Goal: Transaction & Acquisition: Purchase product/service

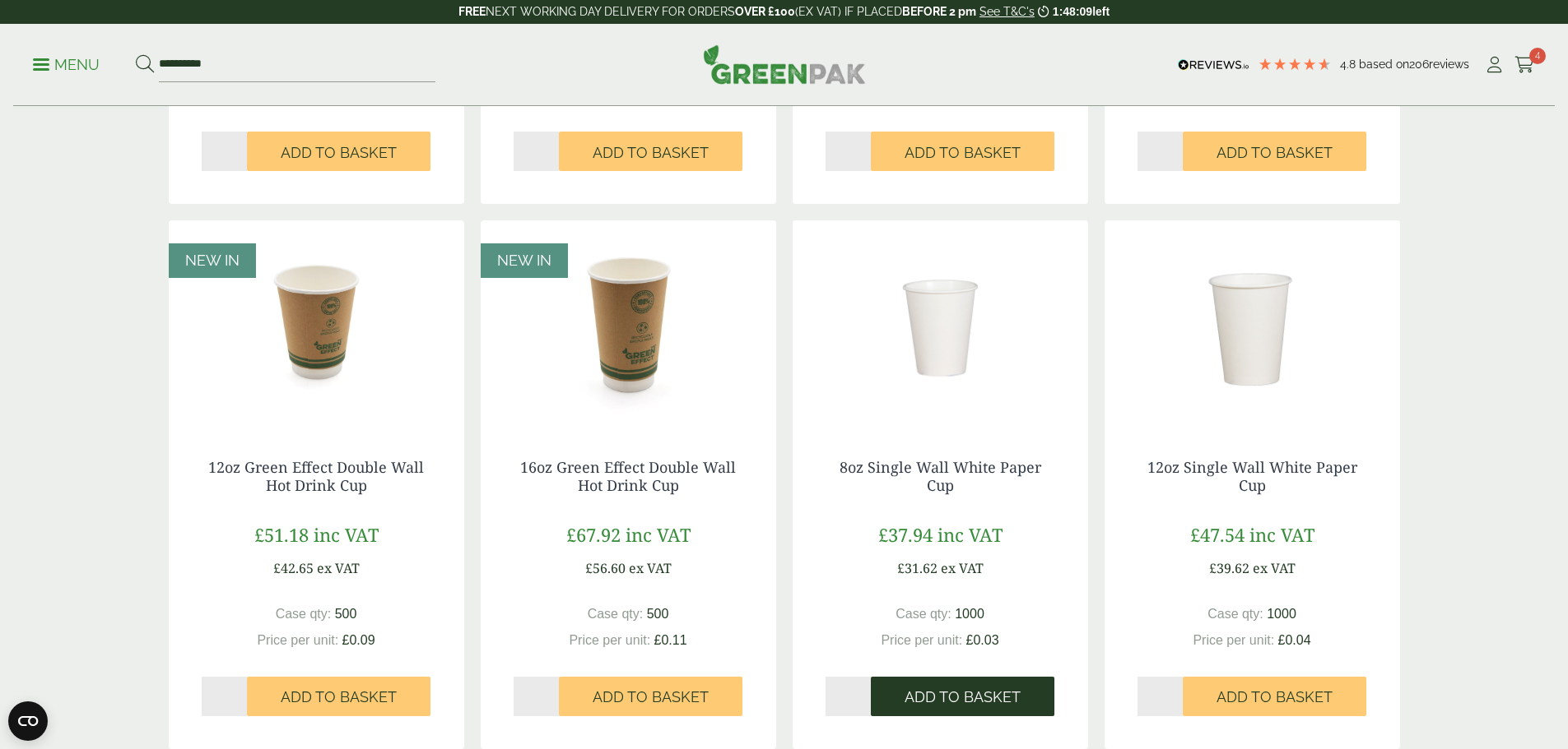
click at [963, 692] on span "Add to Basket" at bounding box center [962, 697] width 116 height 18
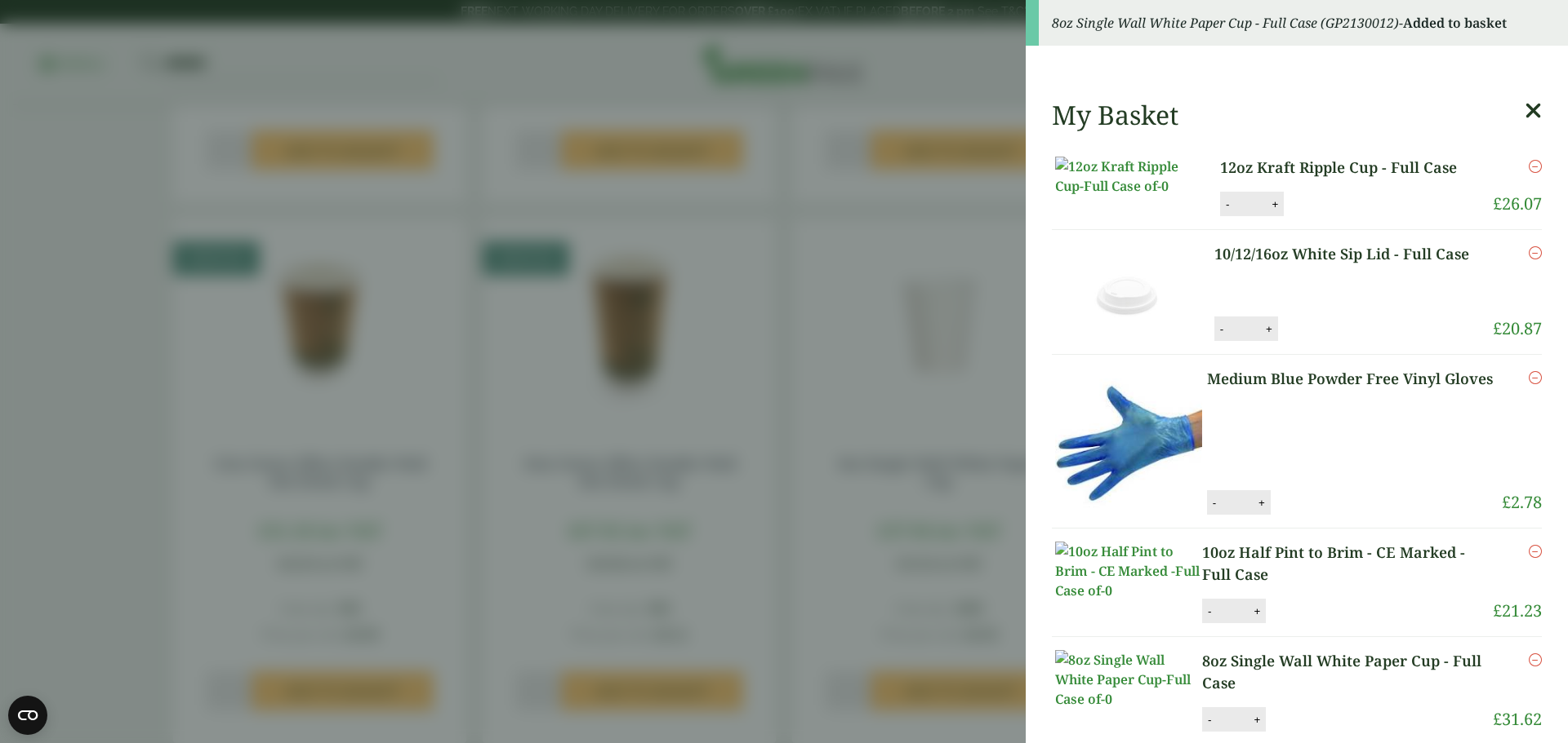
click at [86, 295] on aside "8oz Single Wall White Paper Cup - Full Case (GP2130012) - Added to basket My Ba…" at bounding box center [784, 371] width 1568 height 743
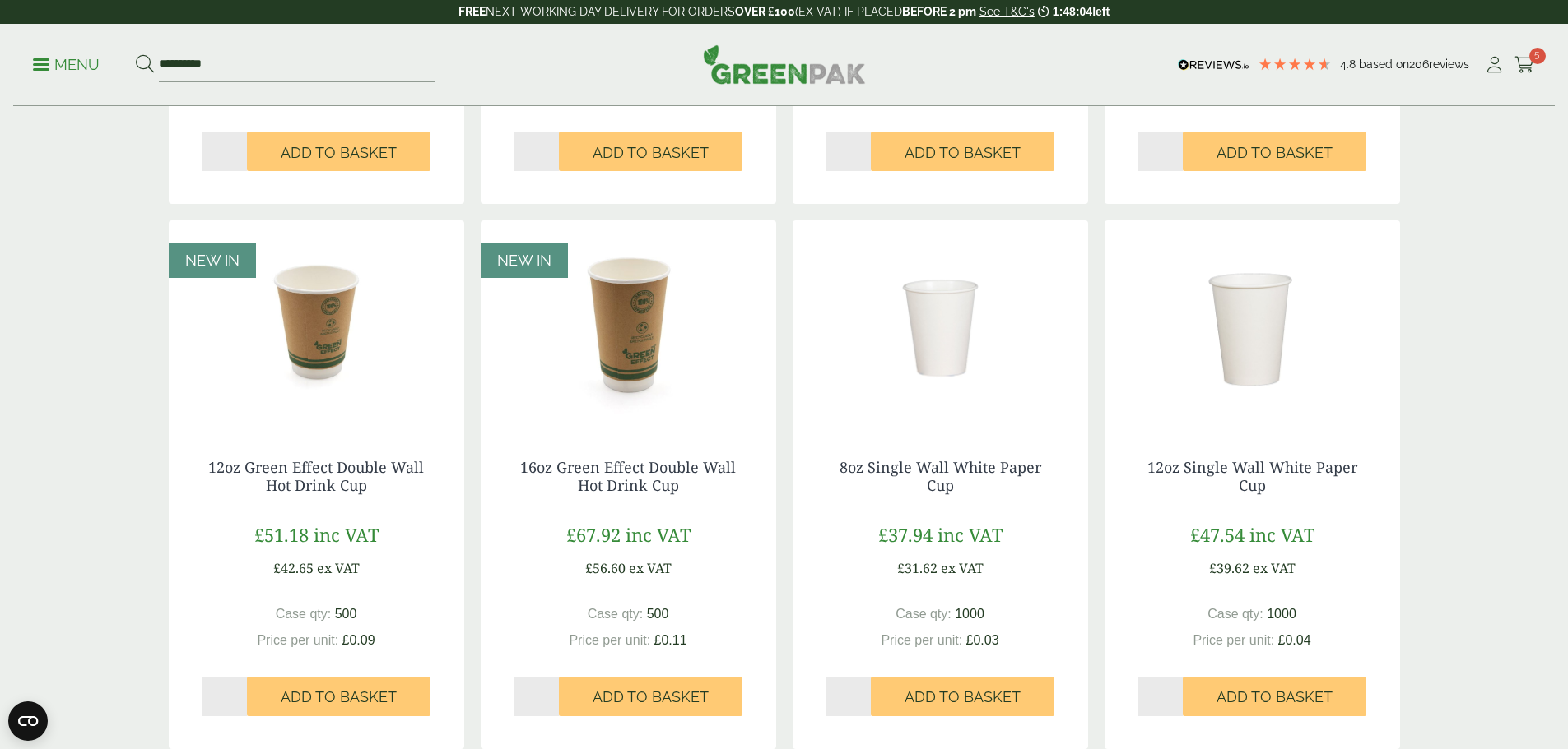
click at [50, 64] on span at bounding box center [41, 64] width 17 height 3
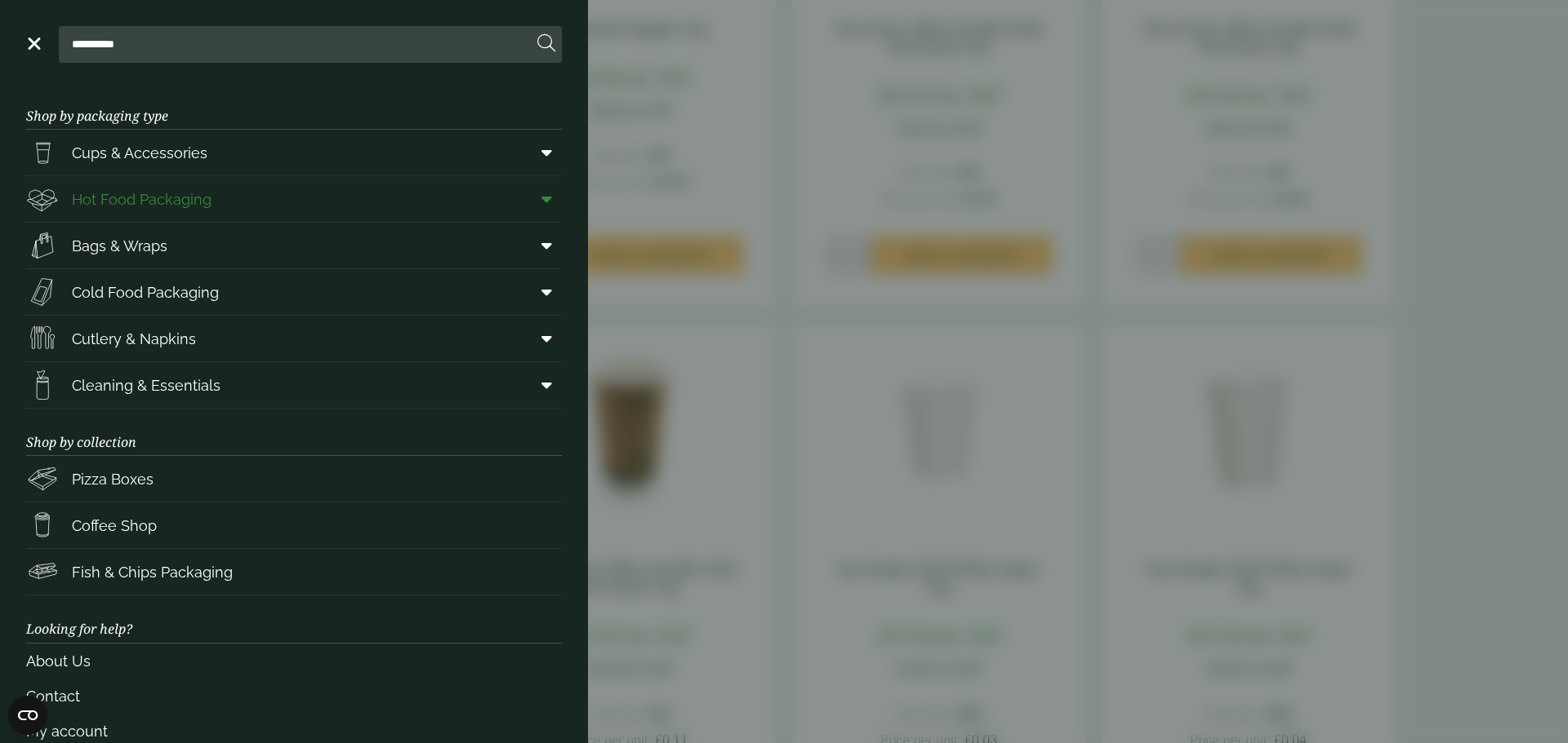
click at [165, 201] on span "Hot Food Packaging" at bounding box center [142, 199] width 140 height 22
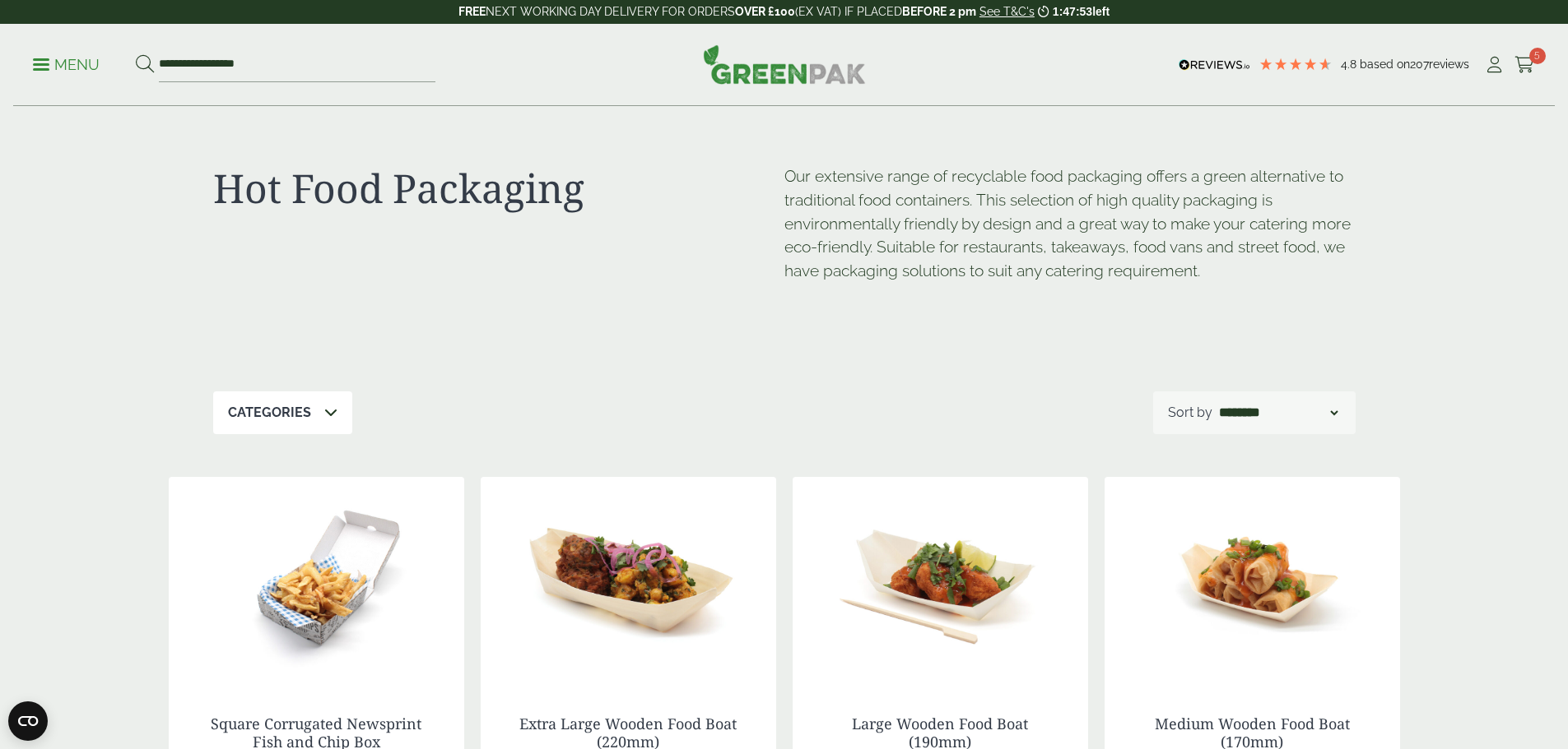
click at [304, 413] on p "Categories" at bounding box center [269, 413] width 83 height 19
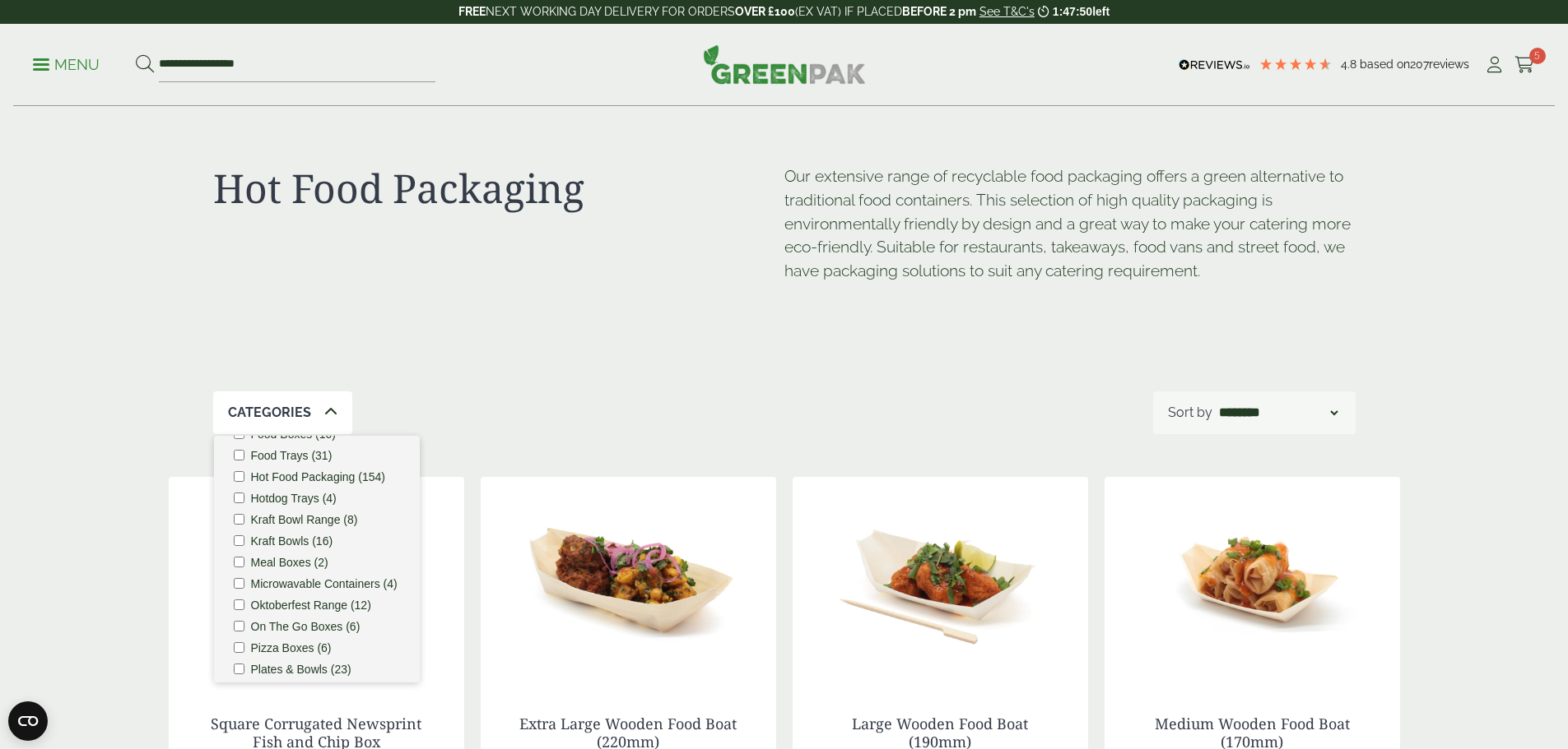
scroll to position [329, 0]
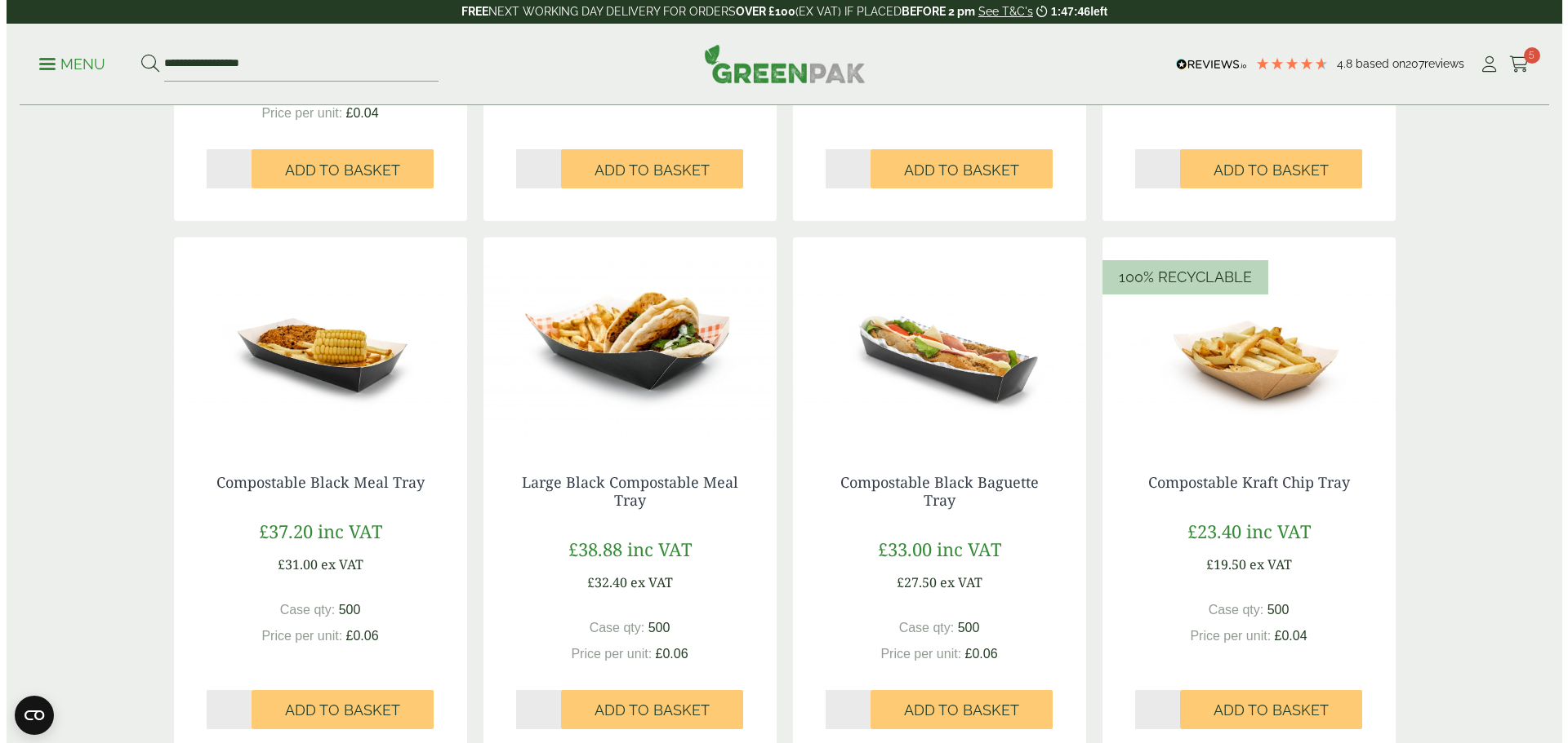
scroll to position [1469, 0]
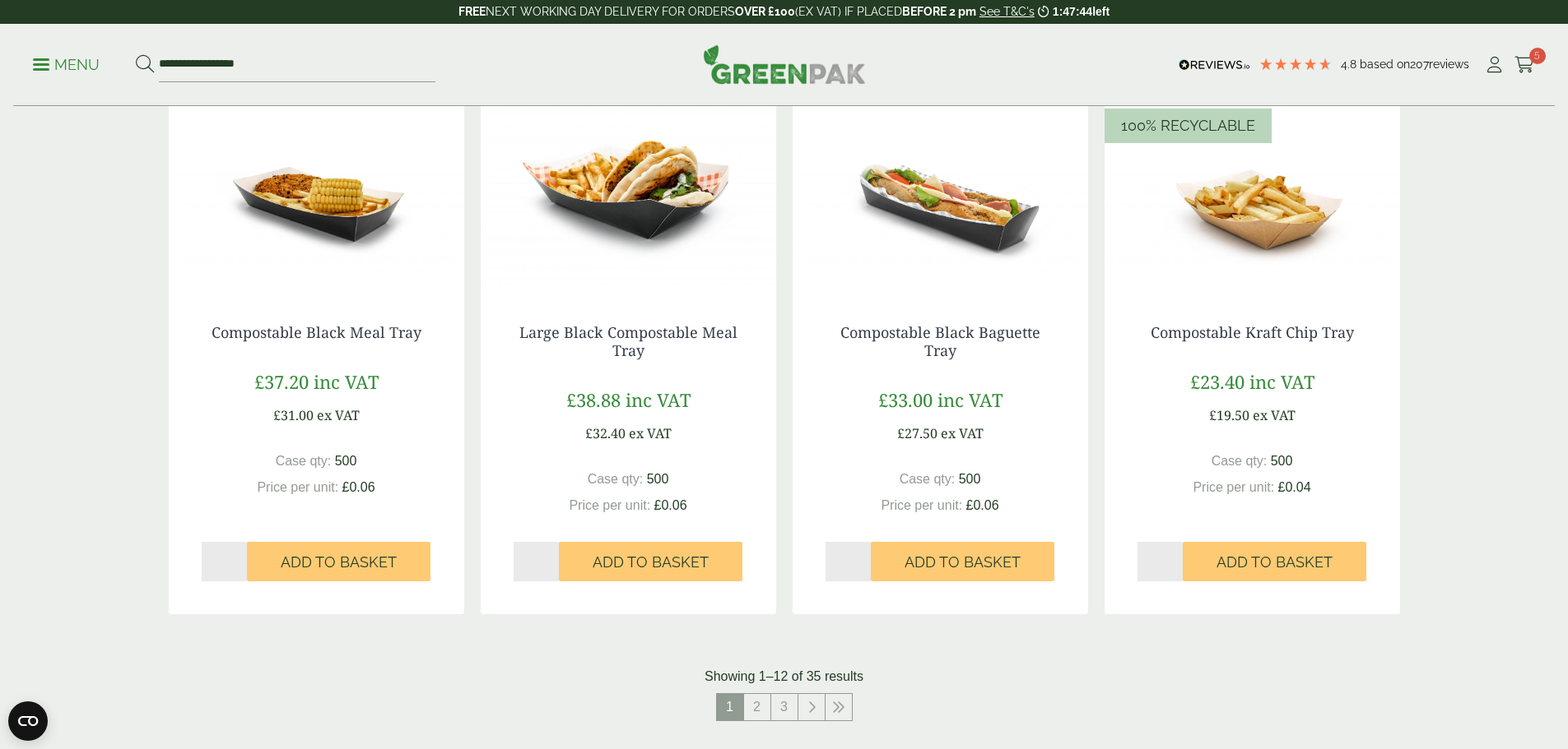
click at [42, 68] on link "Menu" at bounding box center [66, 64] width 66 height 17
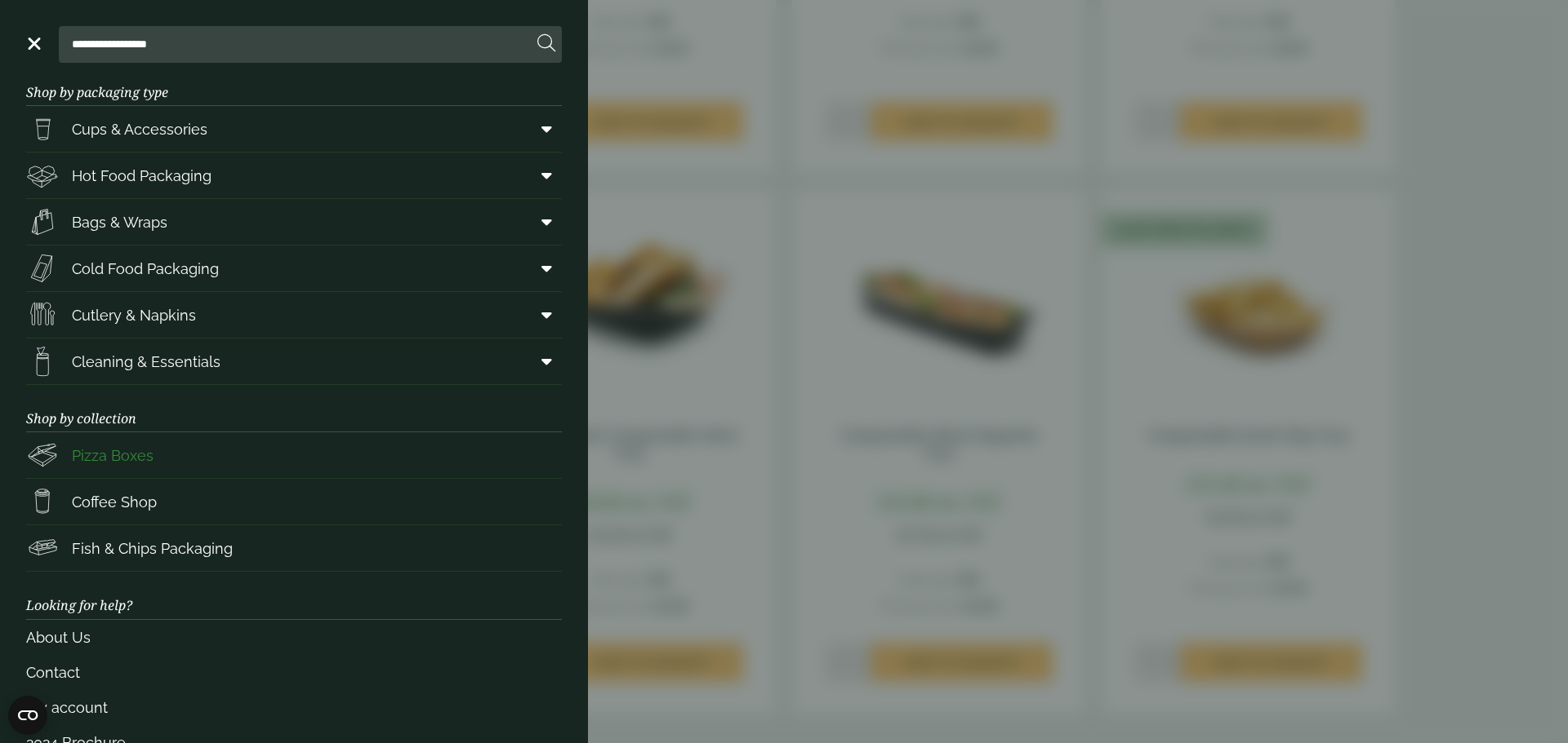
scroll to position [0, 0]
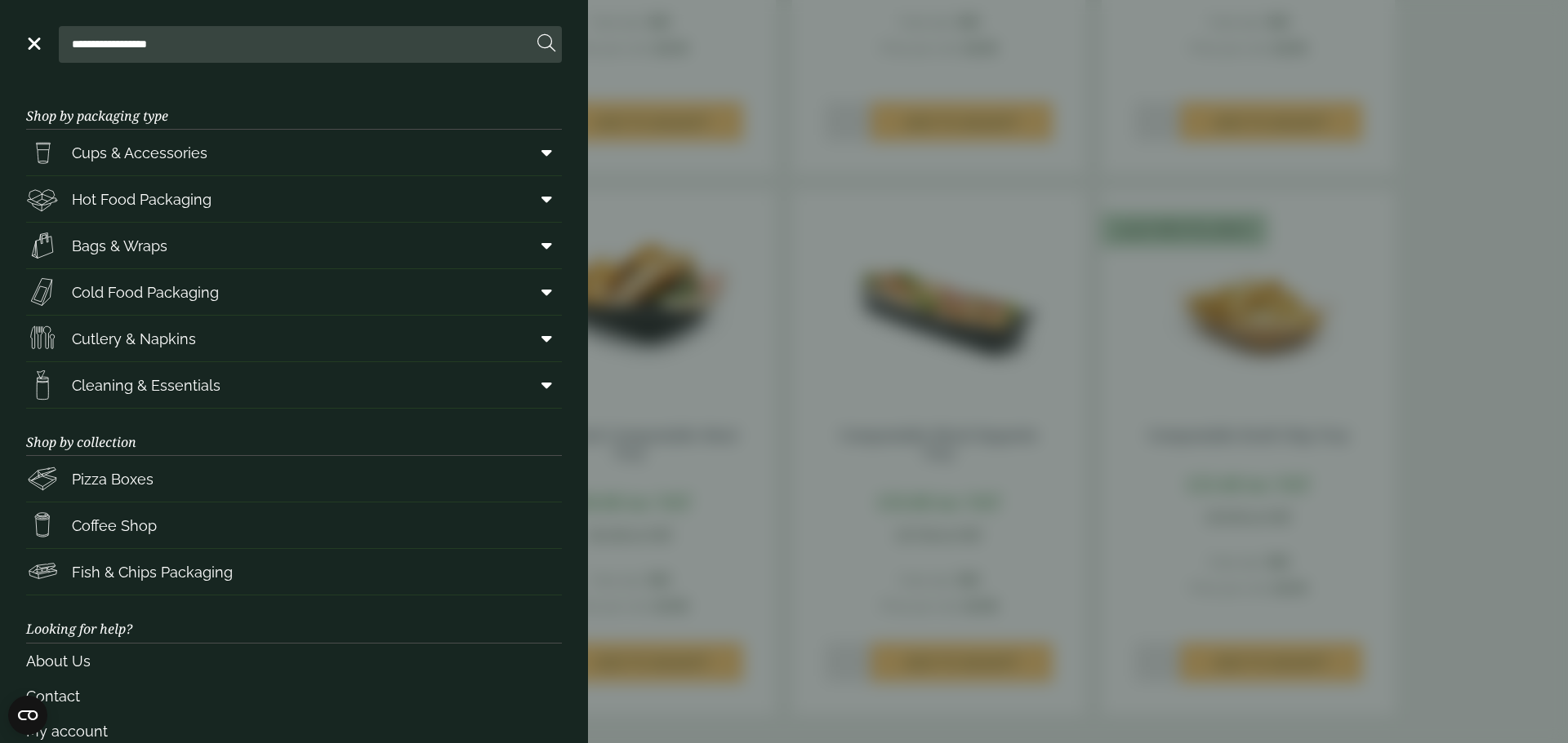
drag, startPoint x: 108, startPoint y: 42, endPoint x: 0, endPoint y: 43, distance: 108.0
click at [3, 40] on header "**********" at bounding box center [293, 41] width 588 height 82
type input "******"
click at [538, 34] on button at bounding box center [547, 44] width 18 height 21
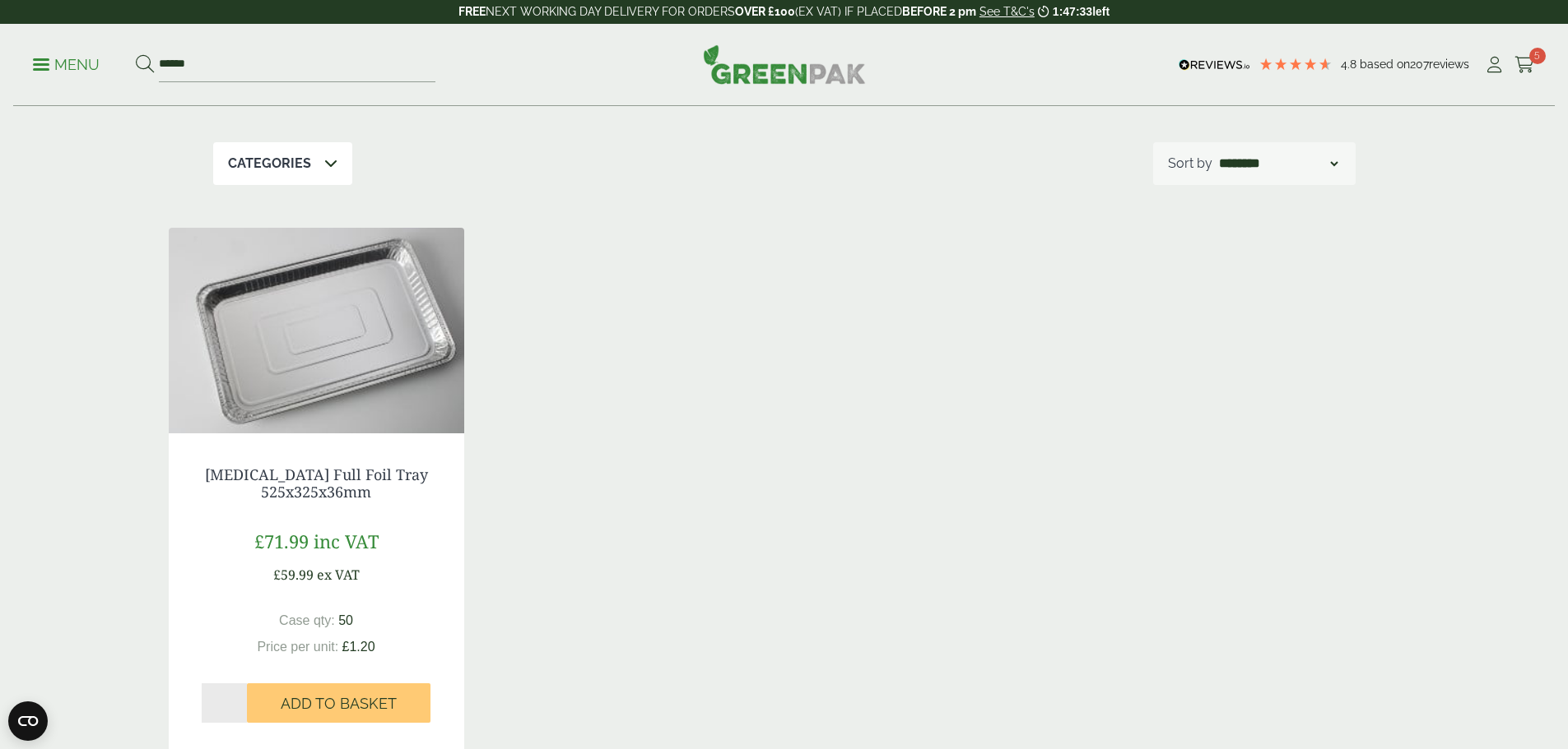
scroll to position [165, 0]
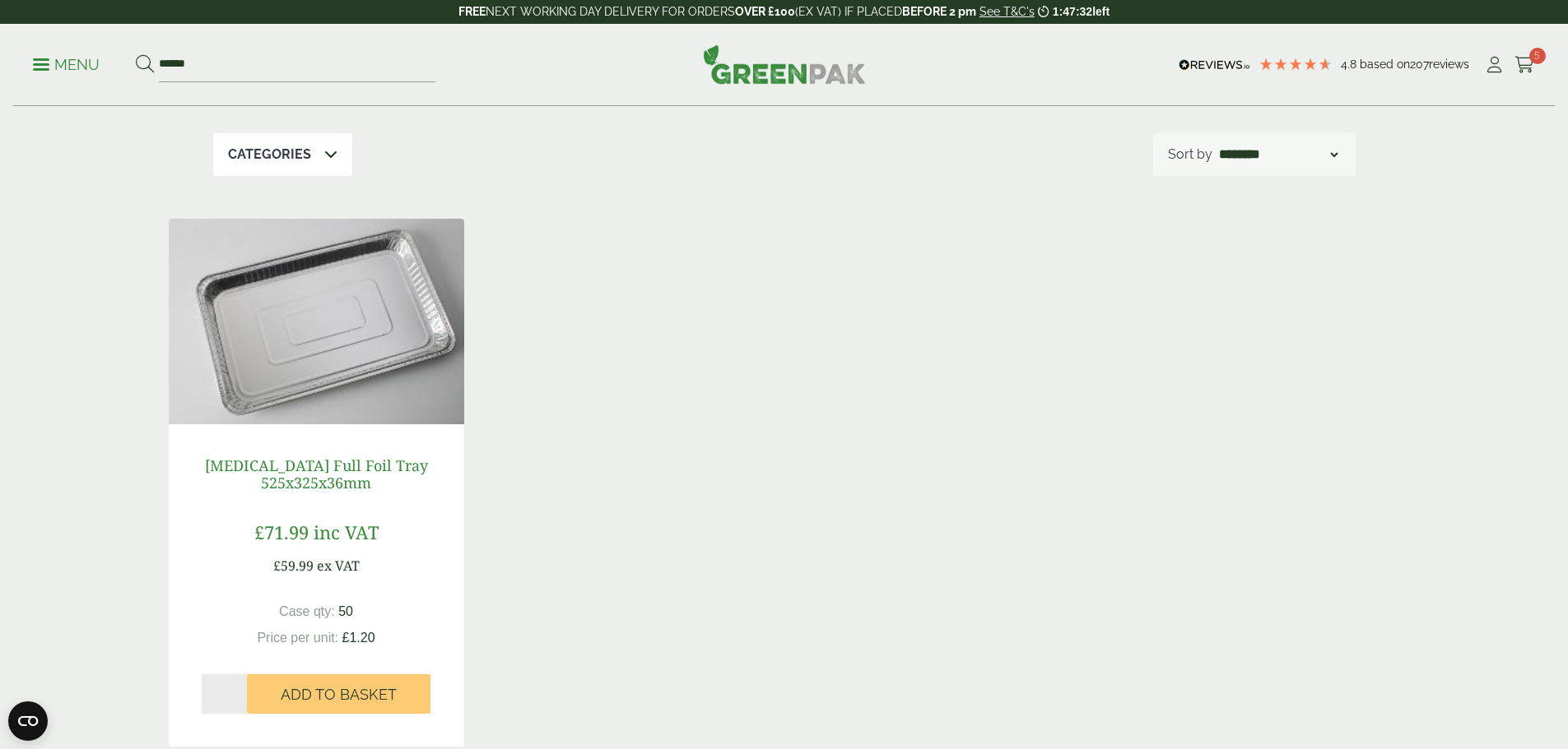
click at [315, 465] on link "[MEDICAL_DATA] Full Foil Tray 525x325x36mm" at bounding box center [316, 474] width 223 height 38
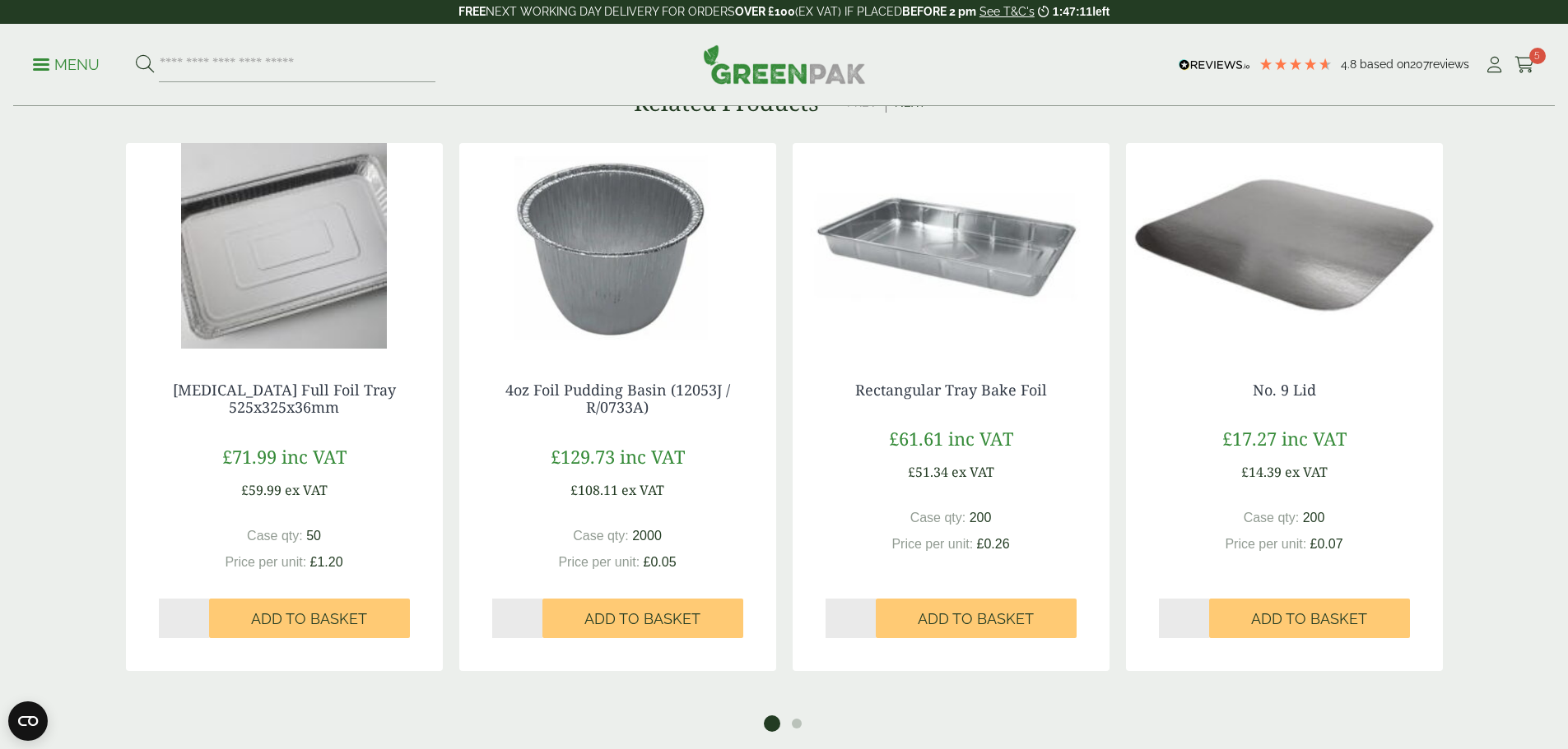
scroll to position [1234, 0]
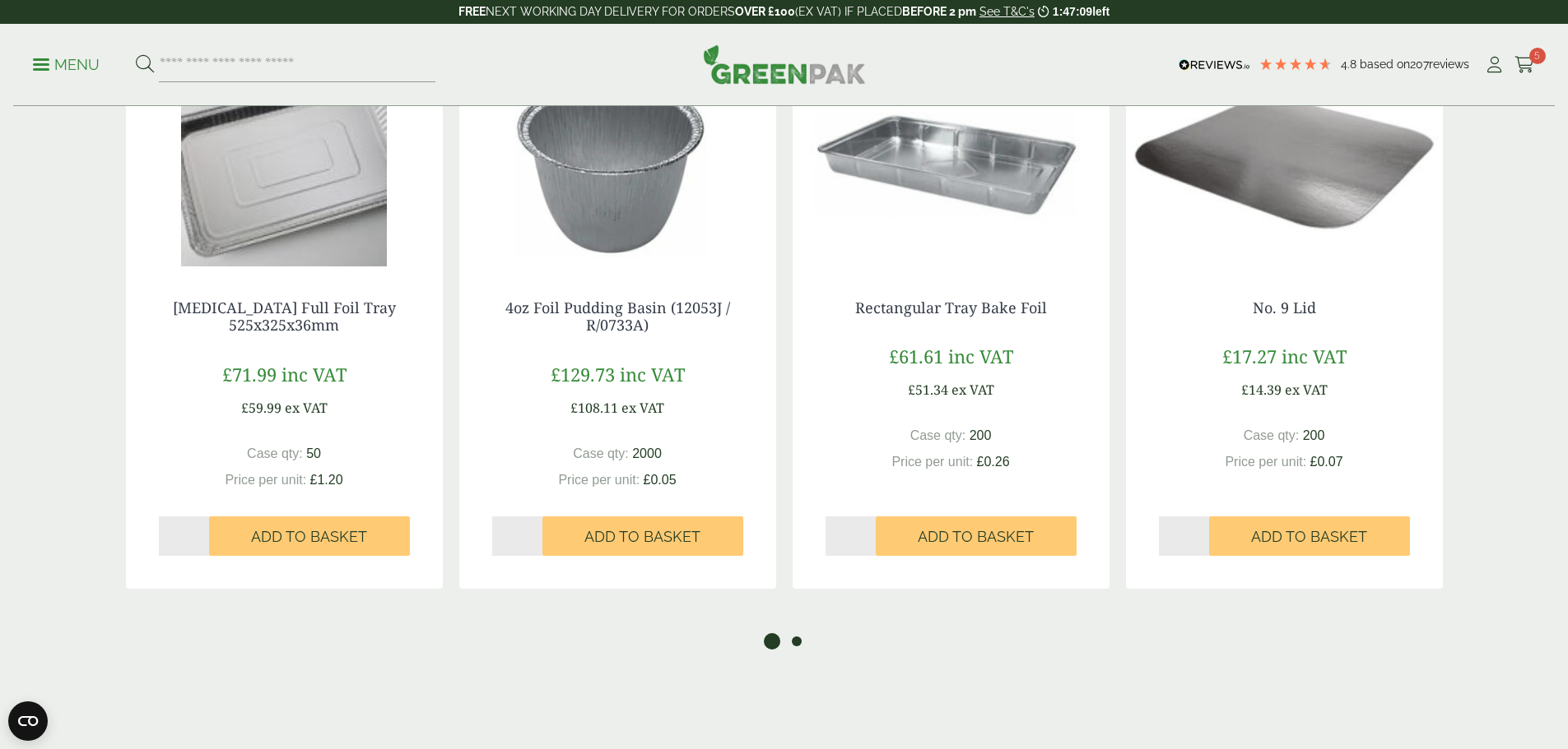
click at [801, 640] on button "2" at bounding box center [796, 642] width 17 height 17
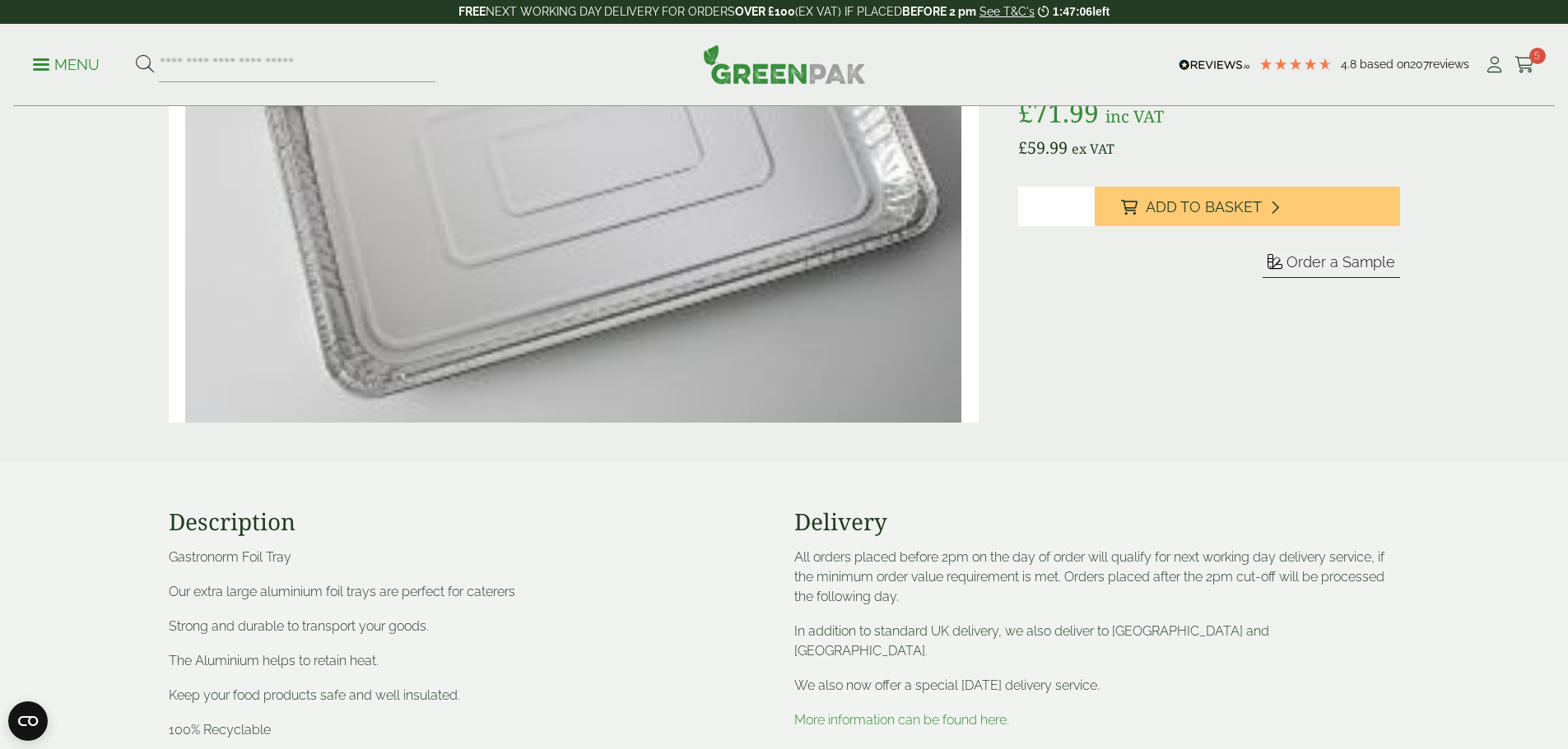
scroll to position [247, 0]
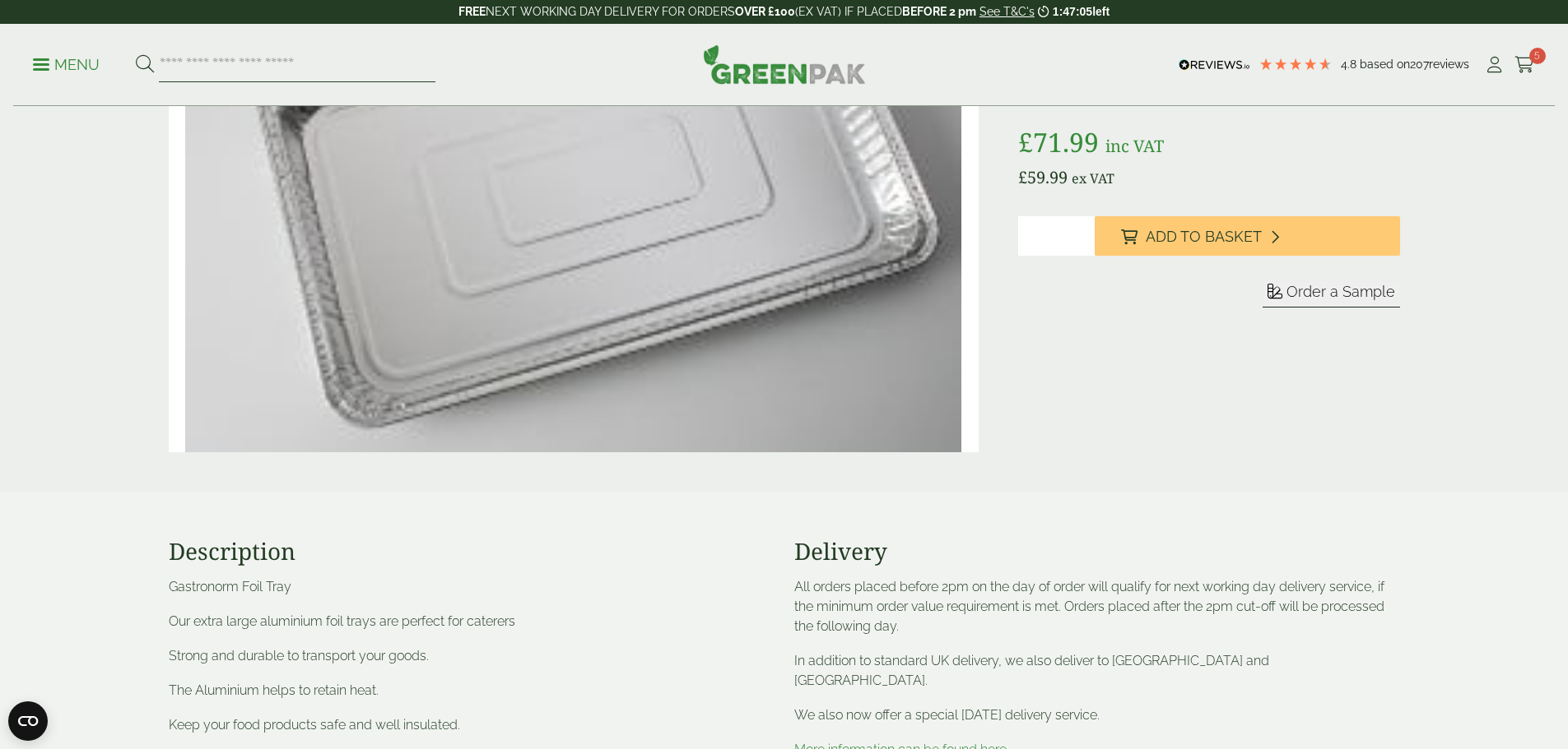
click at [301, 57] on input "search" at bounding box center [297, 65] width 277 height 35
type input "****"
click at [136, 54] on button at bounding box center [145, 64] width 18 height 21
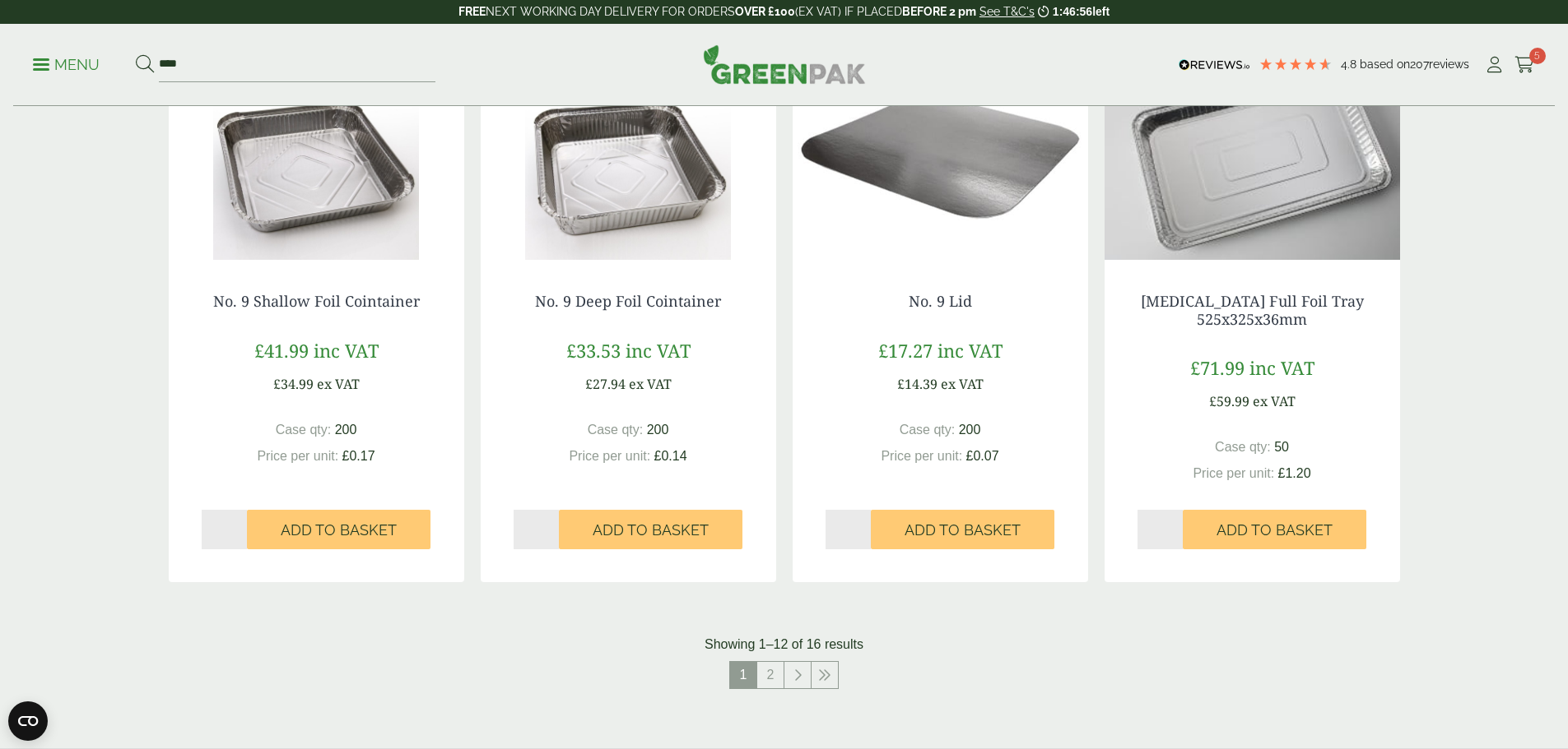
scroll to position [1480, 0]
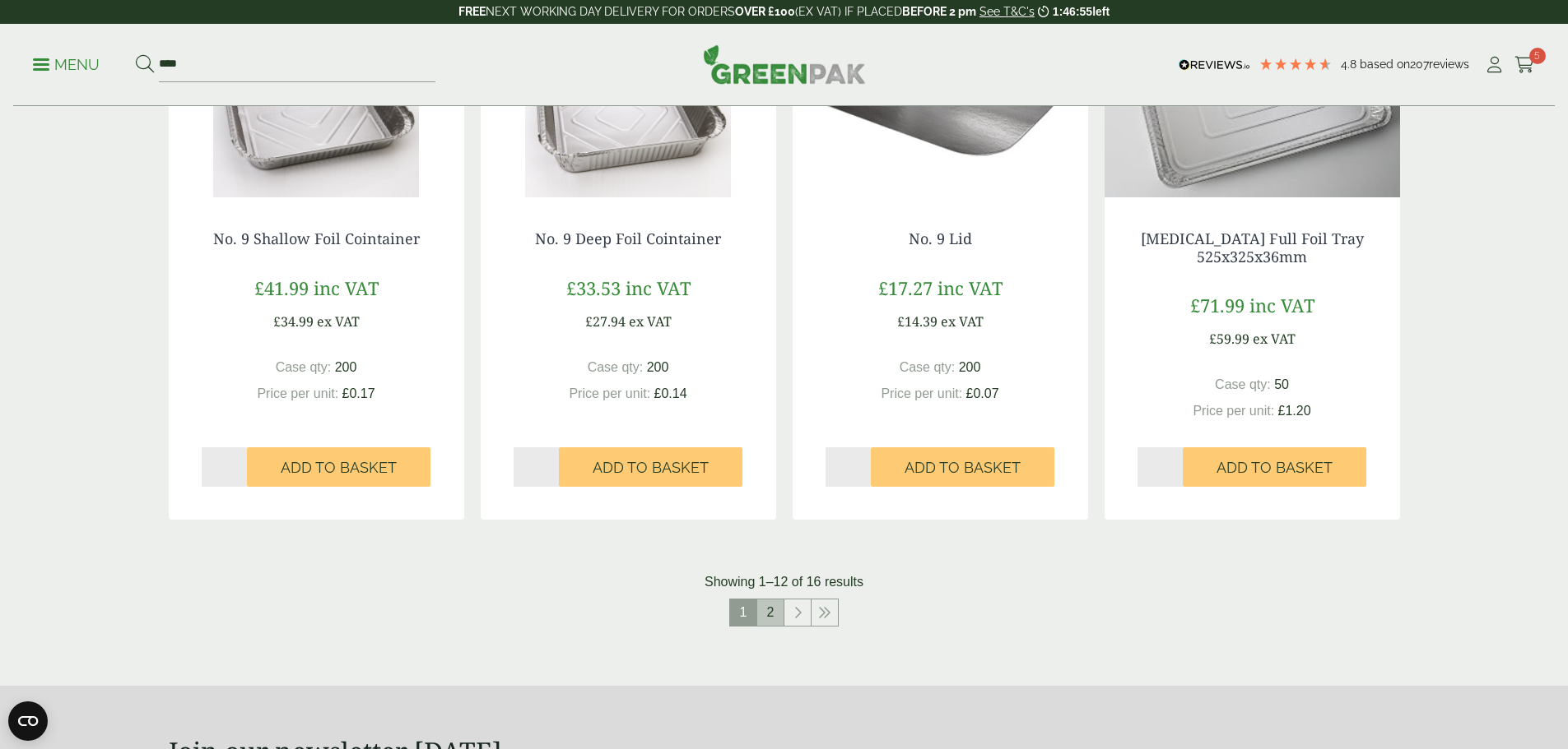
click at [764, 615] on link "2" at bounding box center [771, 613] width 27 height 27
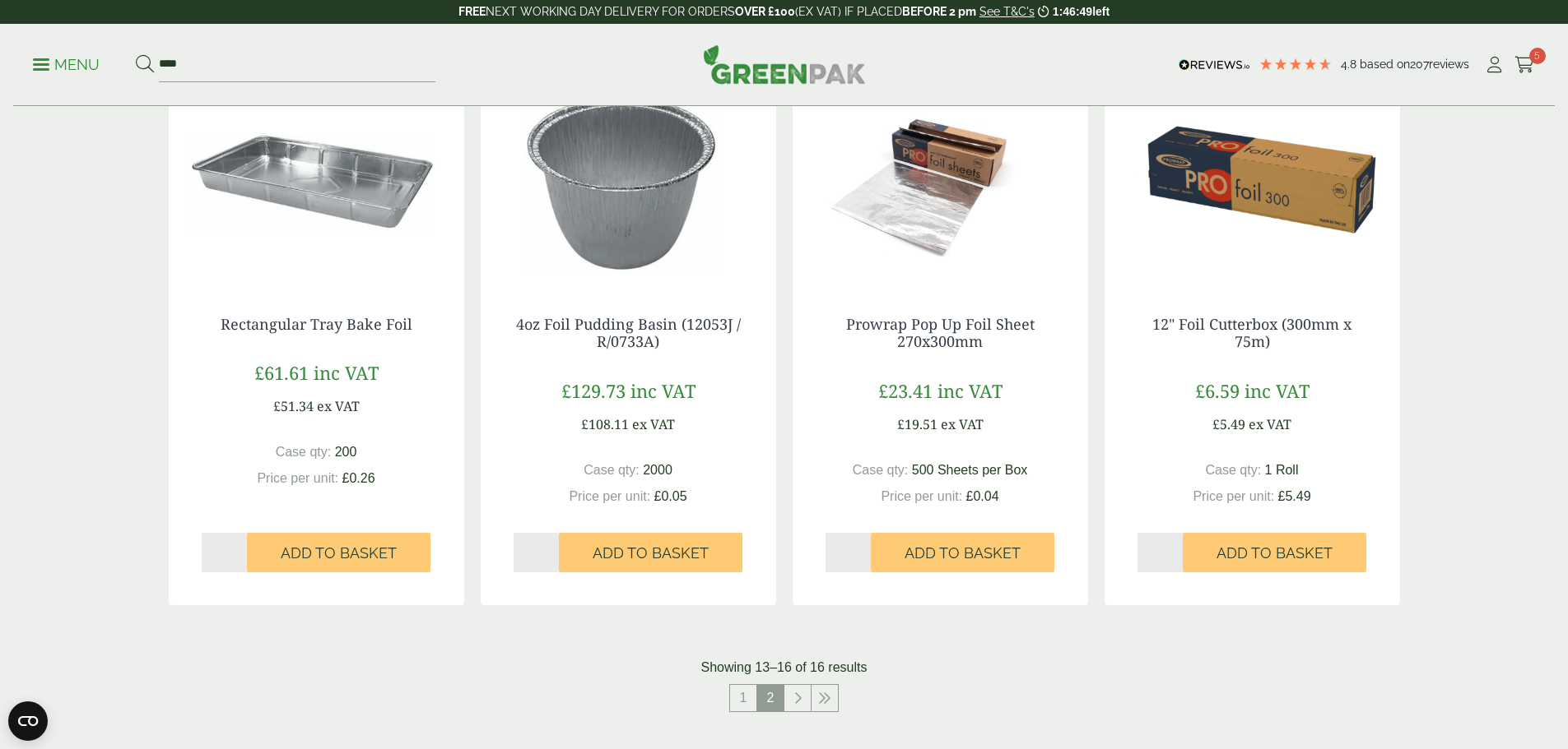
scroll to position [411, 0]
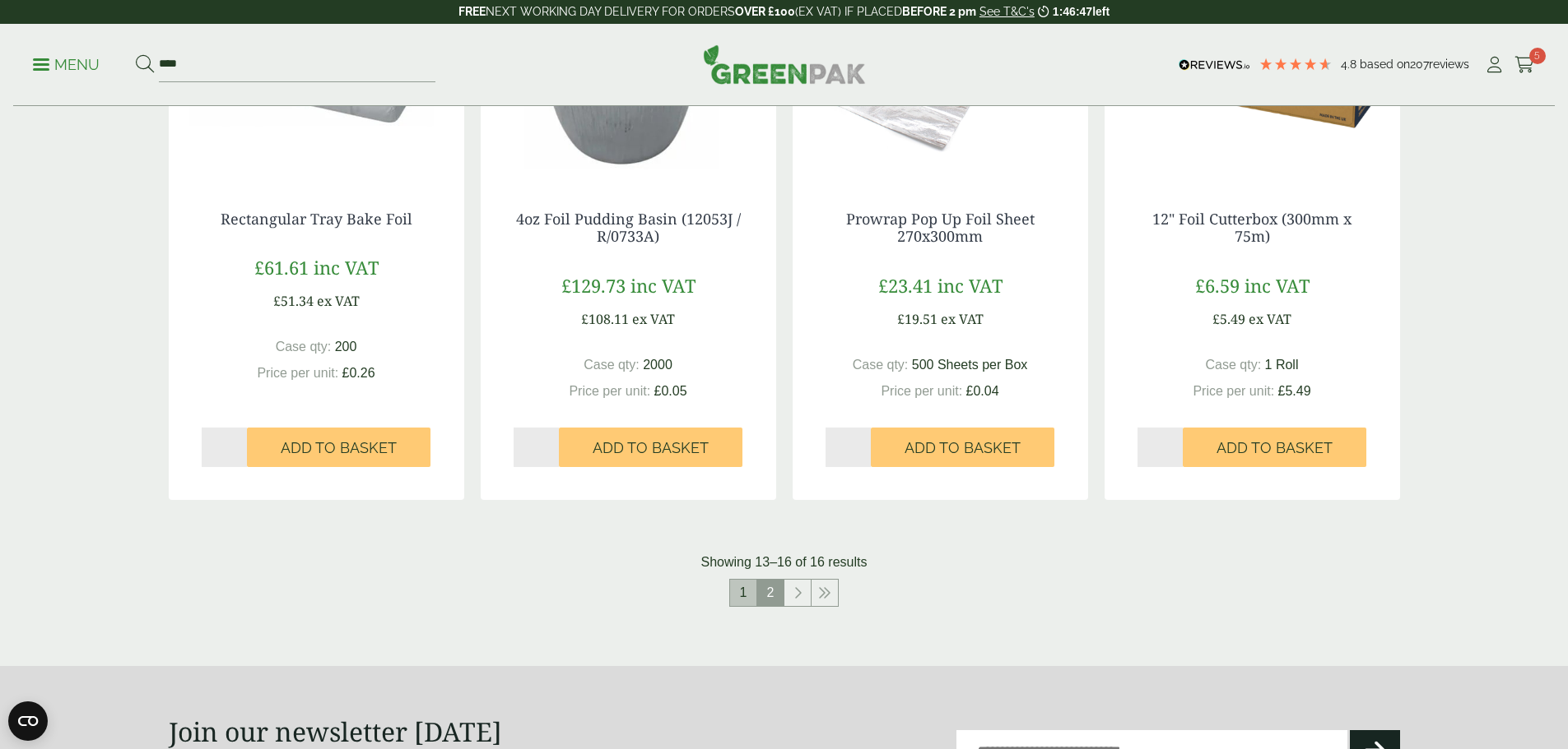
click at [739, 594] on link "1" at bounding box center [743, 593] width 27 height 27
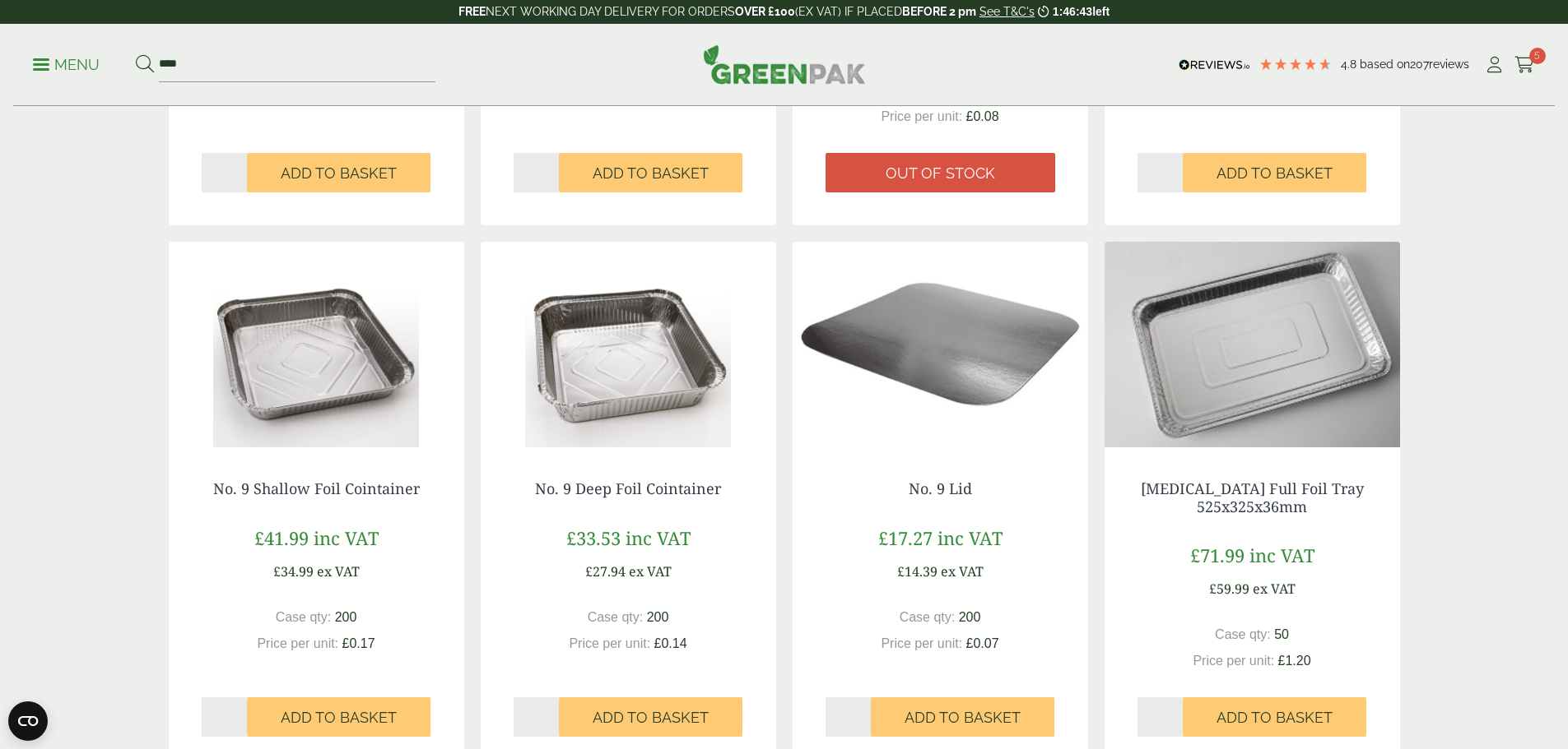
scroll to position [1234, 0]
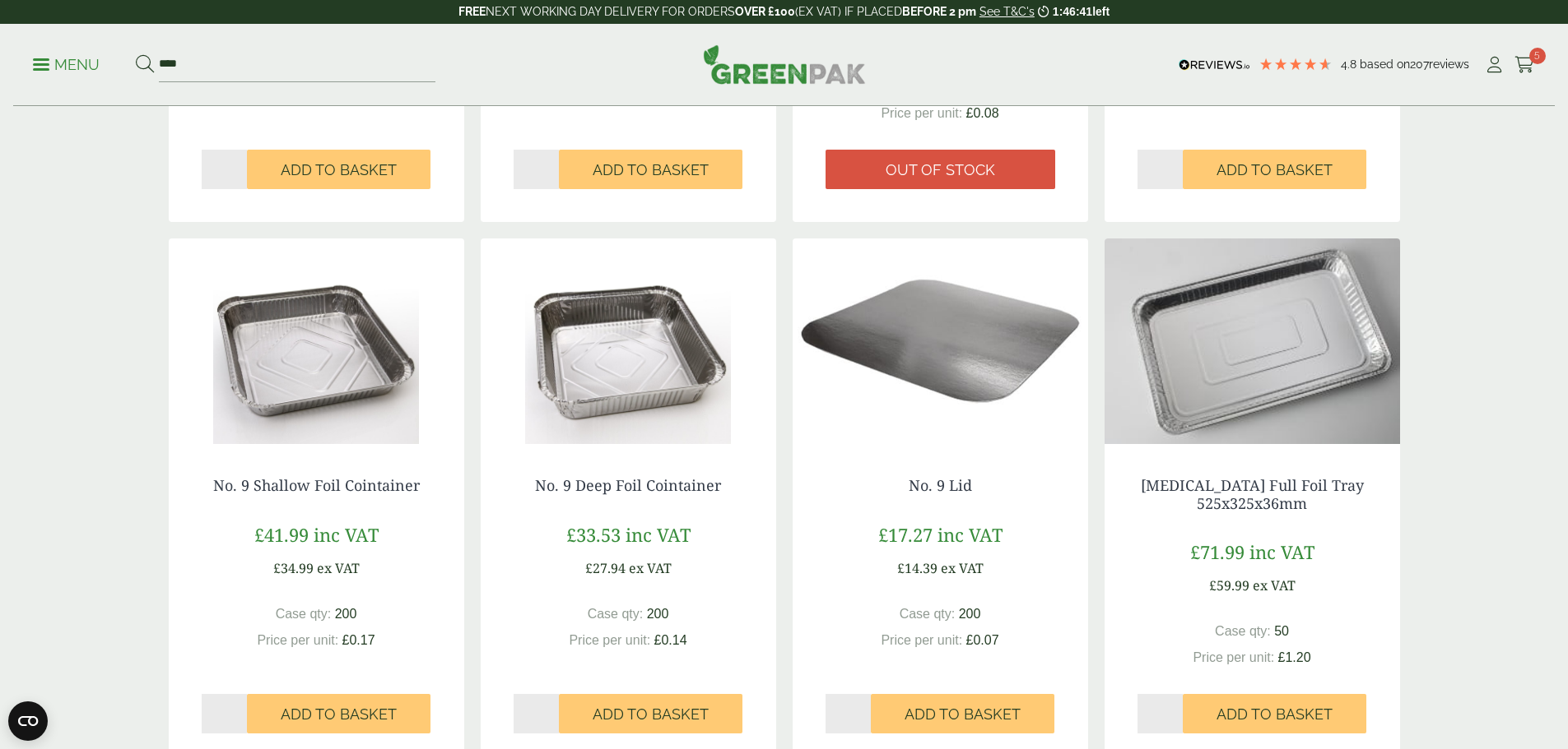
click at [1242, 400] on img at bounding box center [1252, 341] width 296 height 205
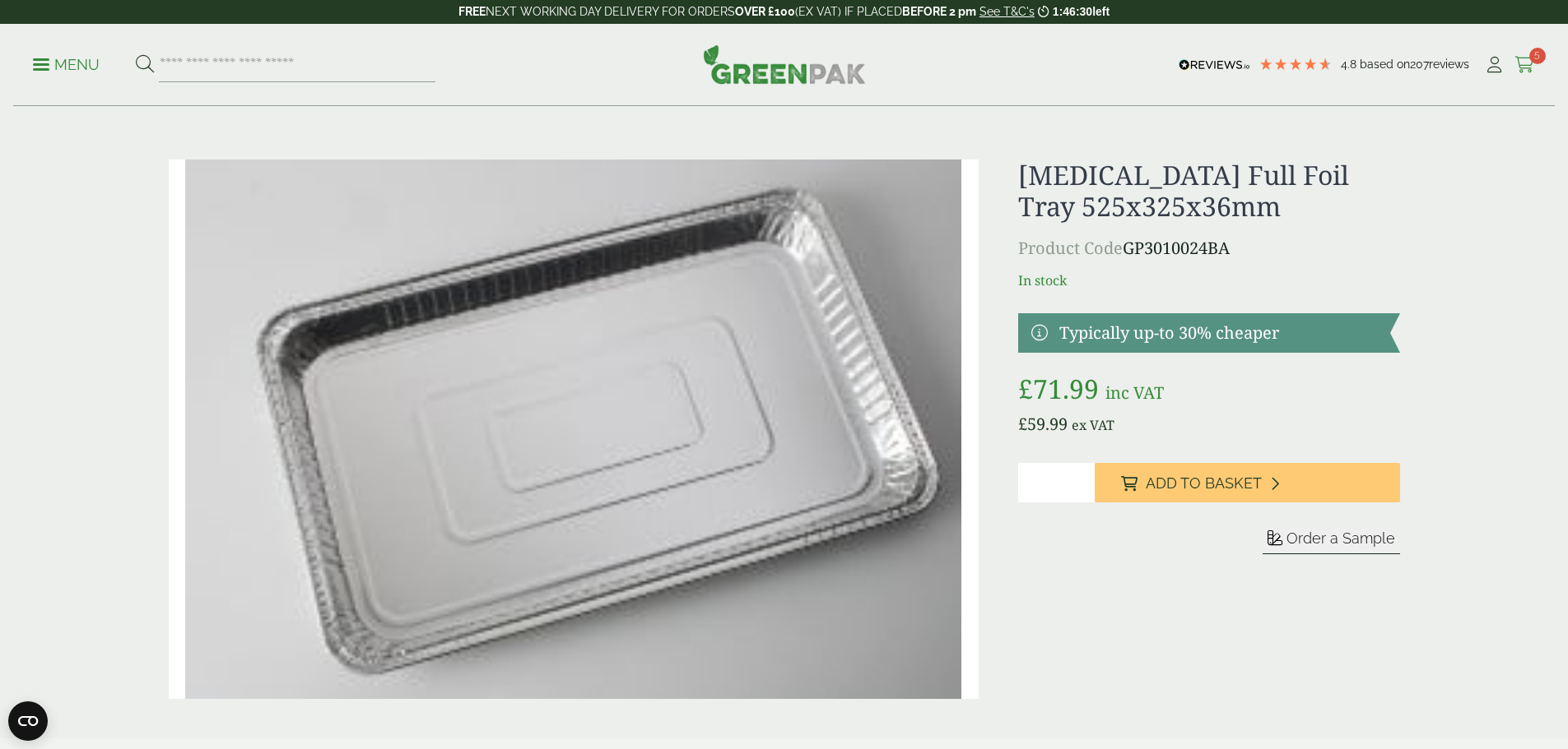
click at [1526, 68] on icon at bounding box center [1525, 65] width 20 height 17
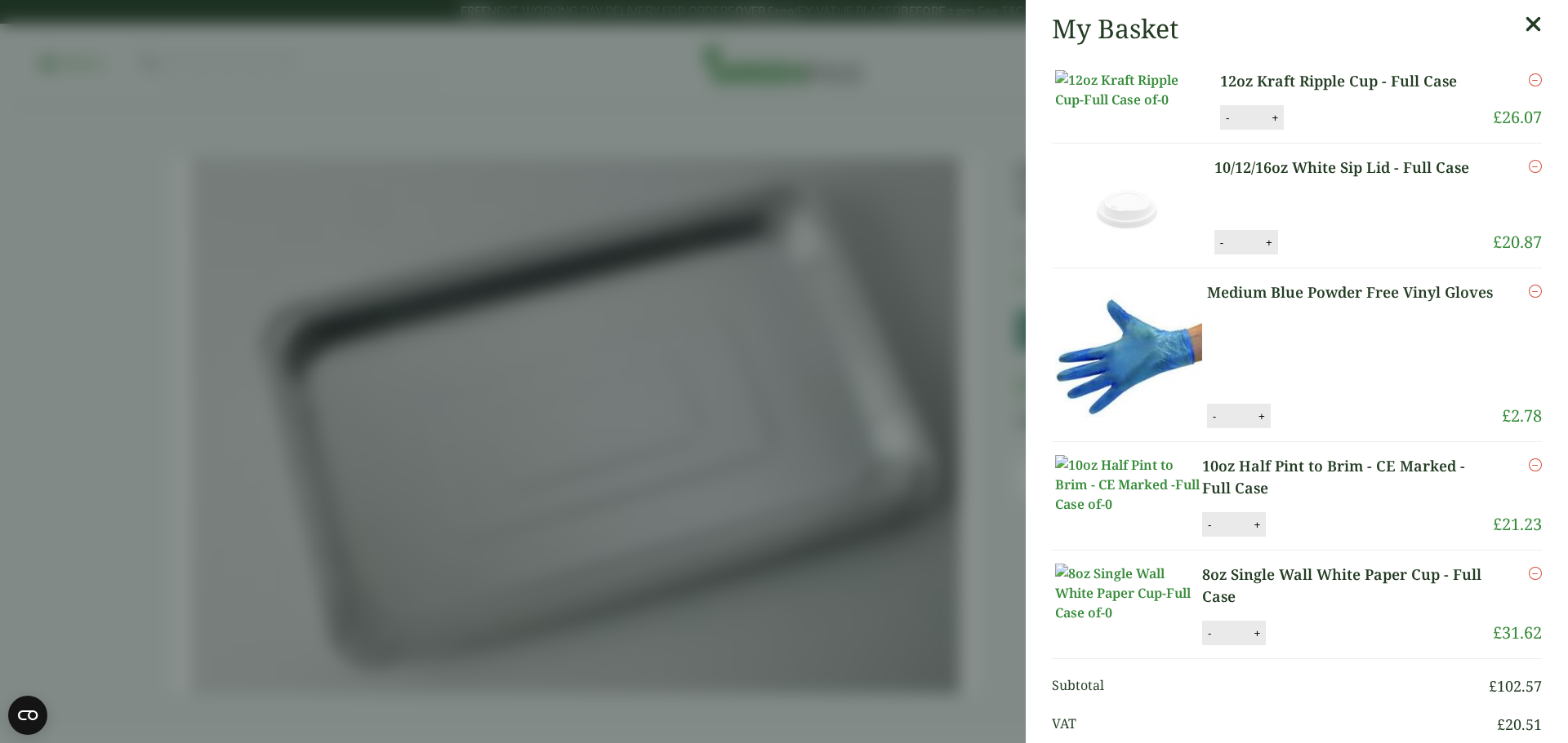
click at [1524, 18] on icon at bounding box center [1532, 24] width 17 height 23
